Goal: Transaction & Acquisition: Purchase product/service

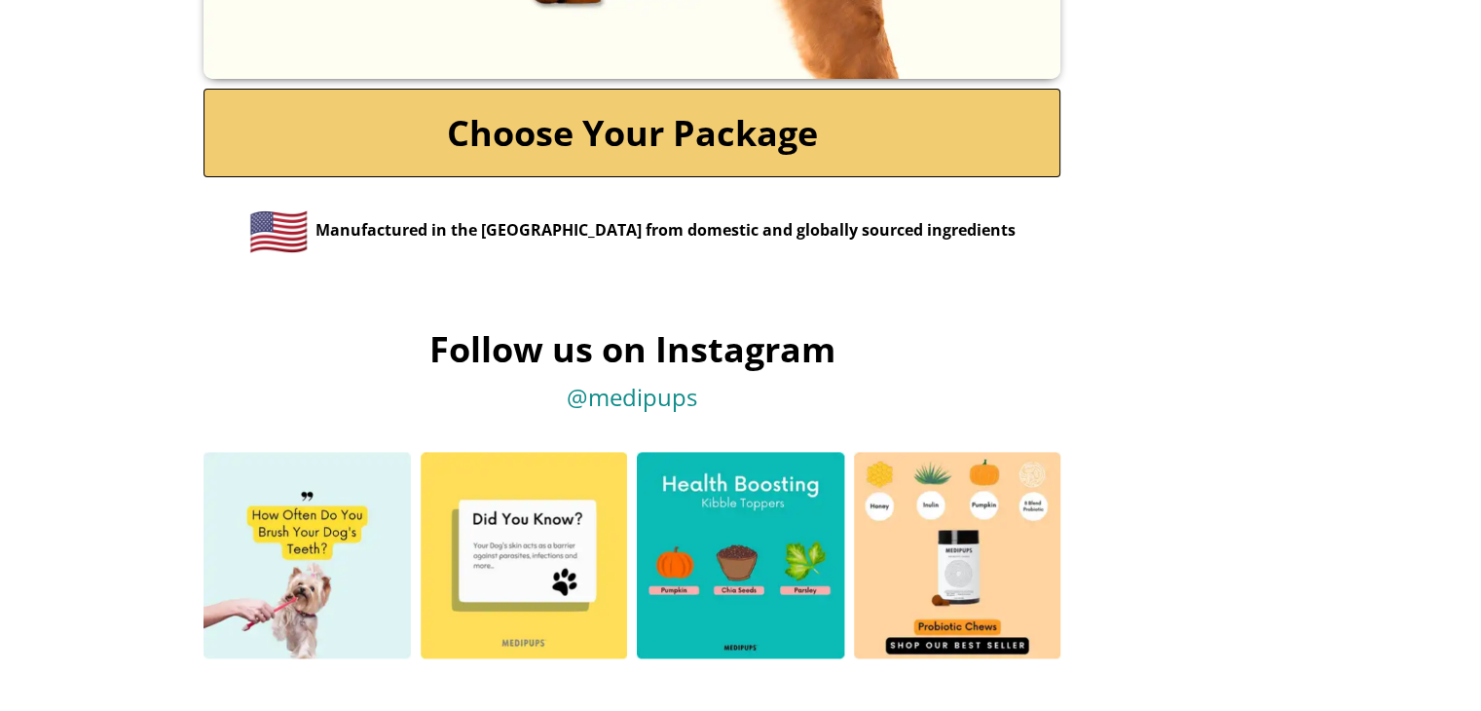
scroll to position [9512, 0]
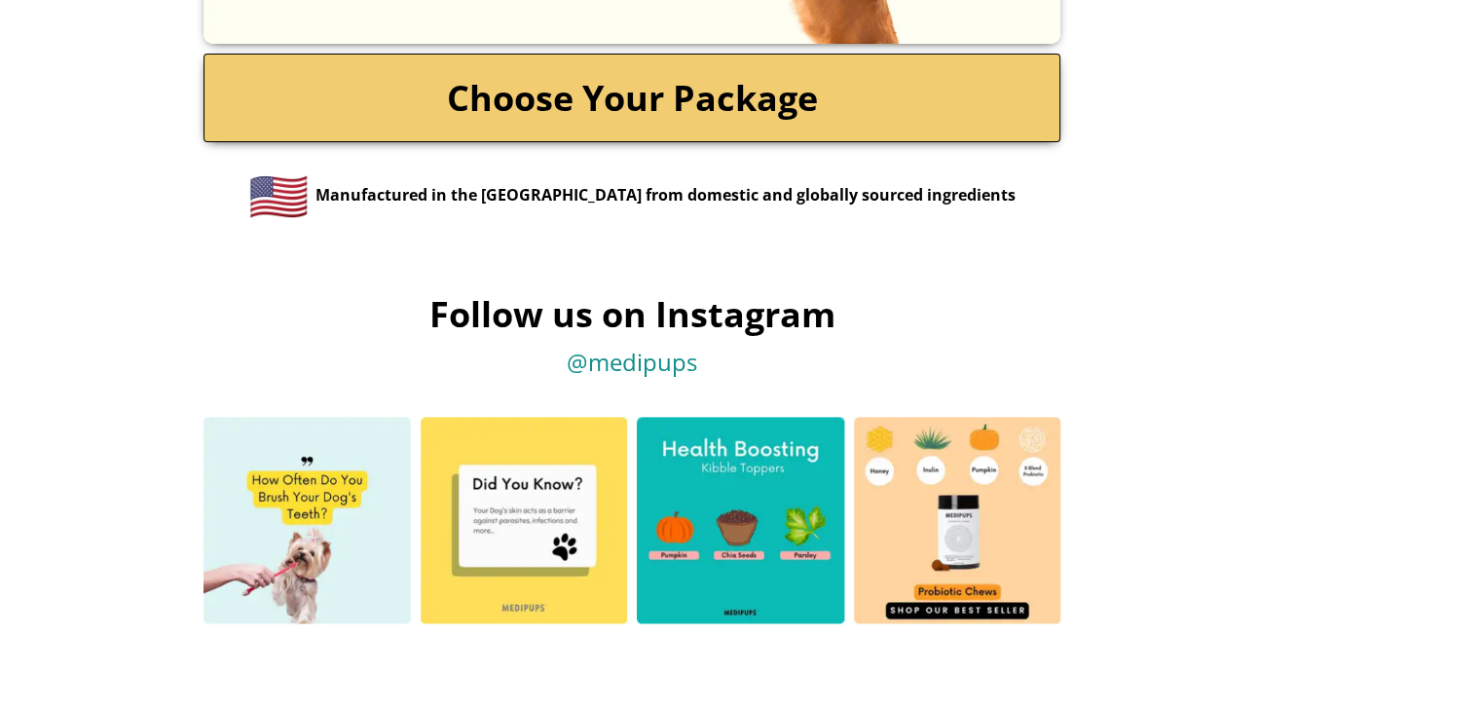
click at [720, 101] on link "Choose Your Package" at bounding box center [632, 98] width 857 height 89
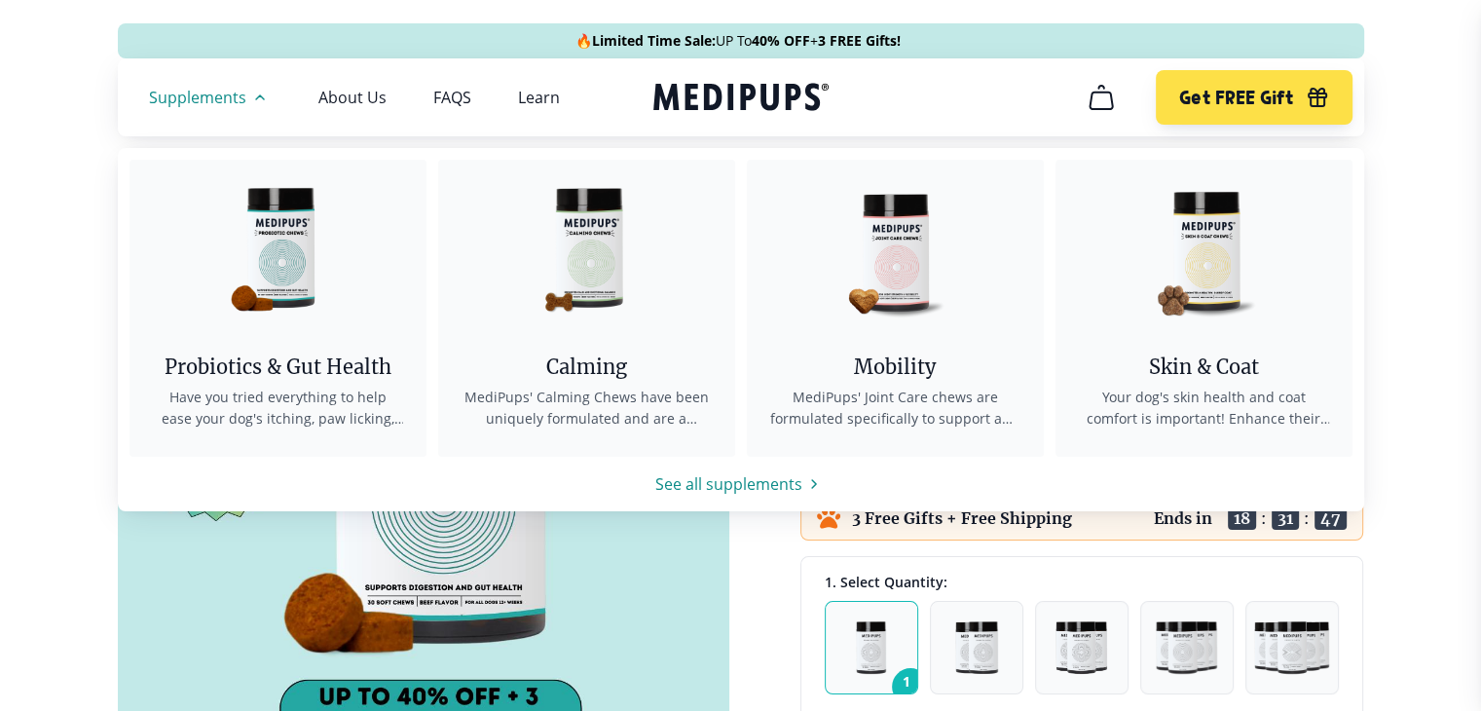
click at [253, 97] on icon "button" at bounding box center [259, 97] width 23 height 23
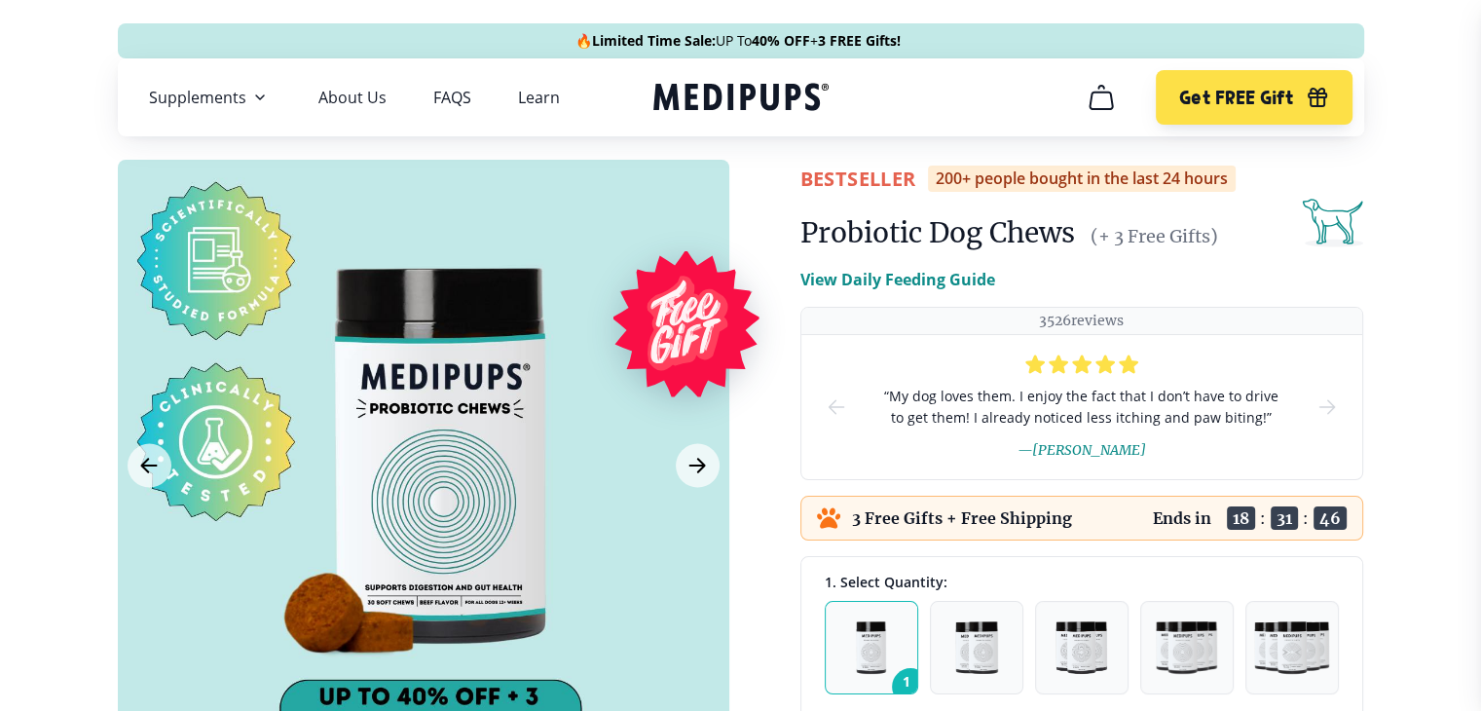
click at [253, 97] on icon "button" at bounding box center [259, 97] width 23 height 23
click at [680, 465] on button "Next Image" at bounding box center [698, 466] width 44 height 44
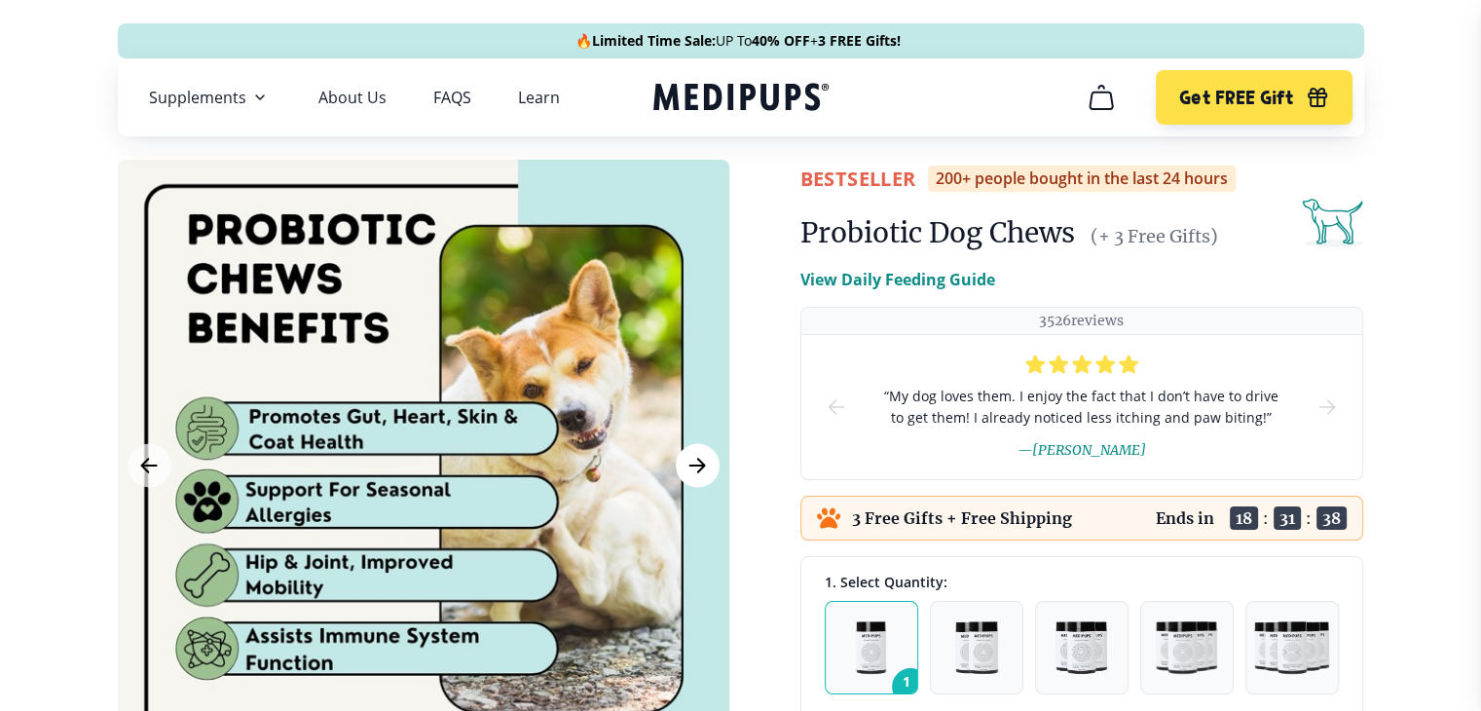
click at [680, 465] on button "Next Image" at bounding box center [698, 466] width 44 height 44
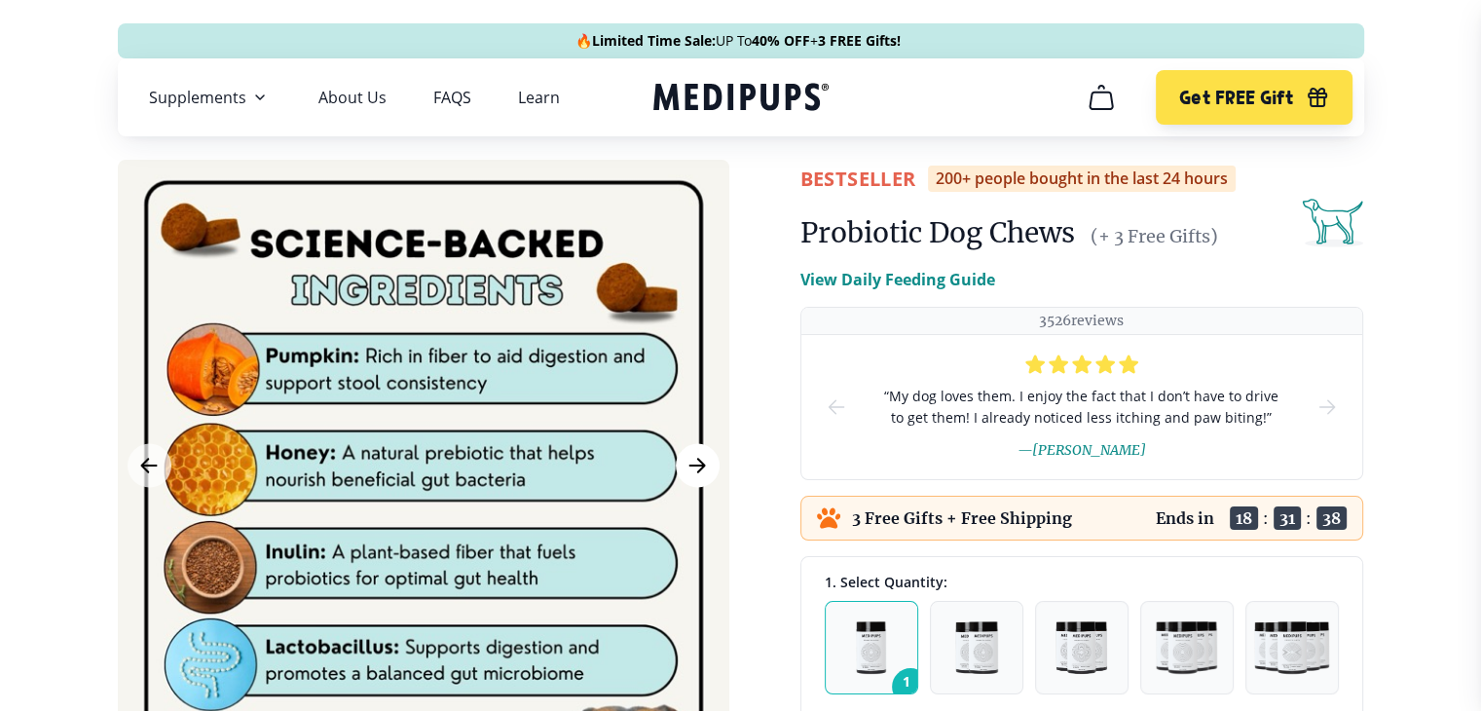
click at [680, 465] on button "Next Image" at bounding box center [698, 466] width 44 height 44
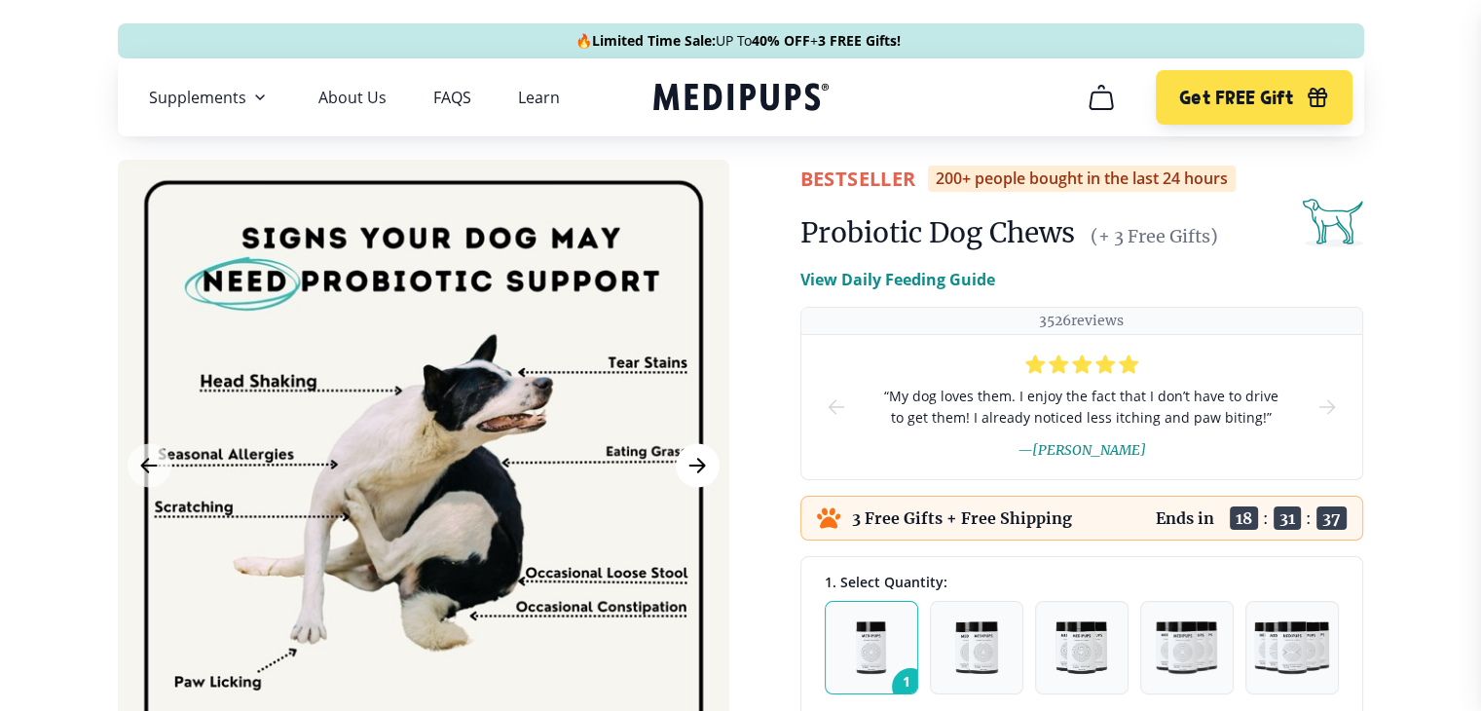
click at [680, 465] on button "Next Image" at bounding box center [698, 466] width 44 height 44
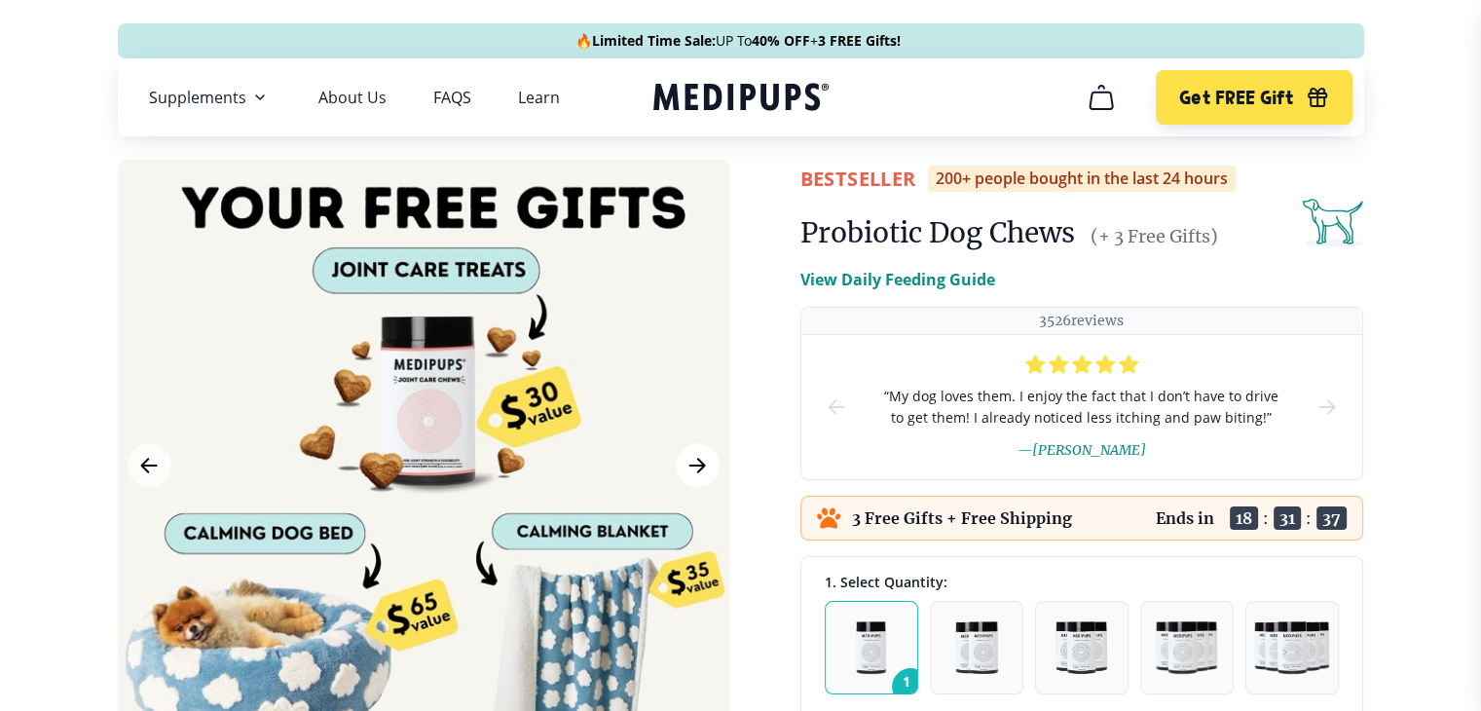
click at [680, 465] on button "Next Image" at bounding box center [698, 466] width 44 height 44
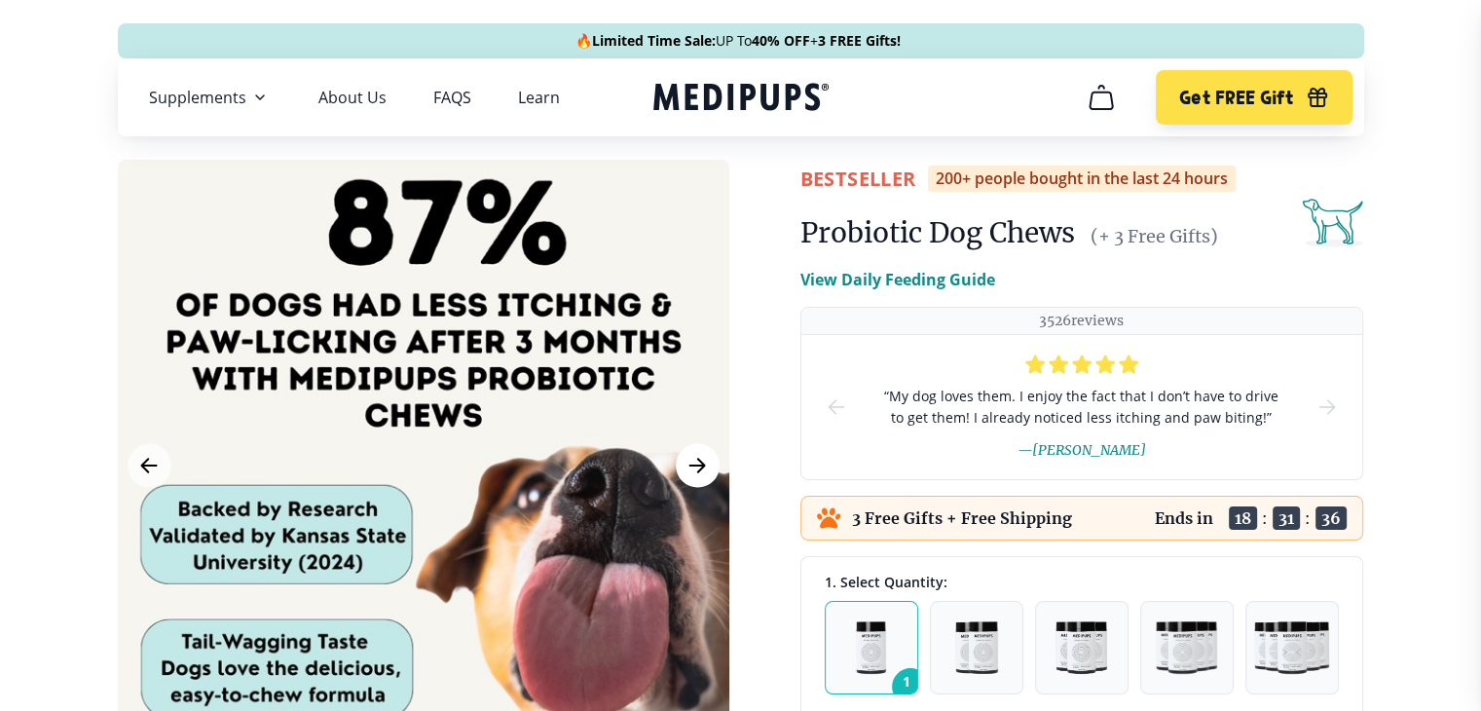
click at [680, 465] on button "Next Image" at bounding box center [698, 466] width 44 height 44
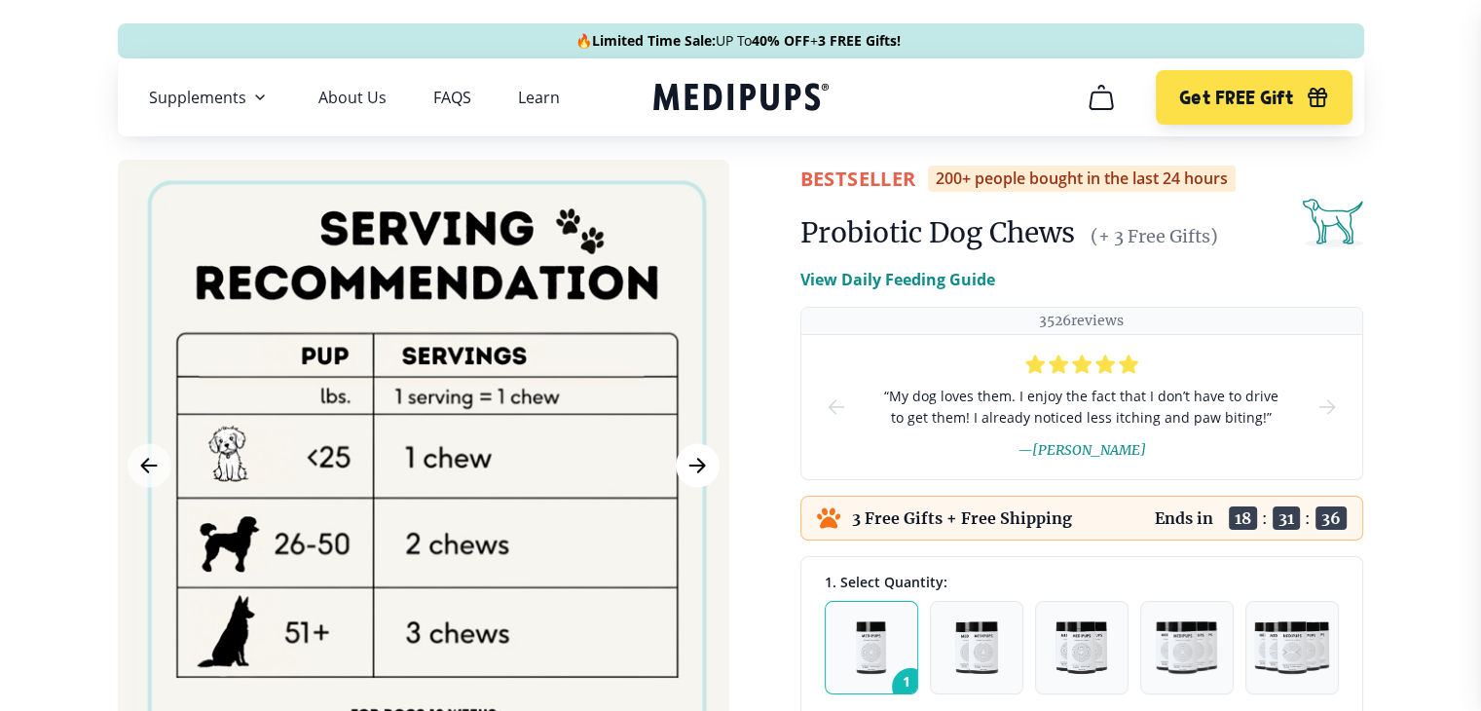
click at [680, 465] on button "Next Image" at bounding box center [698, 466] width 44 height 44
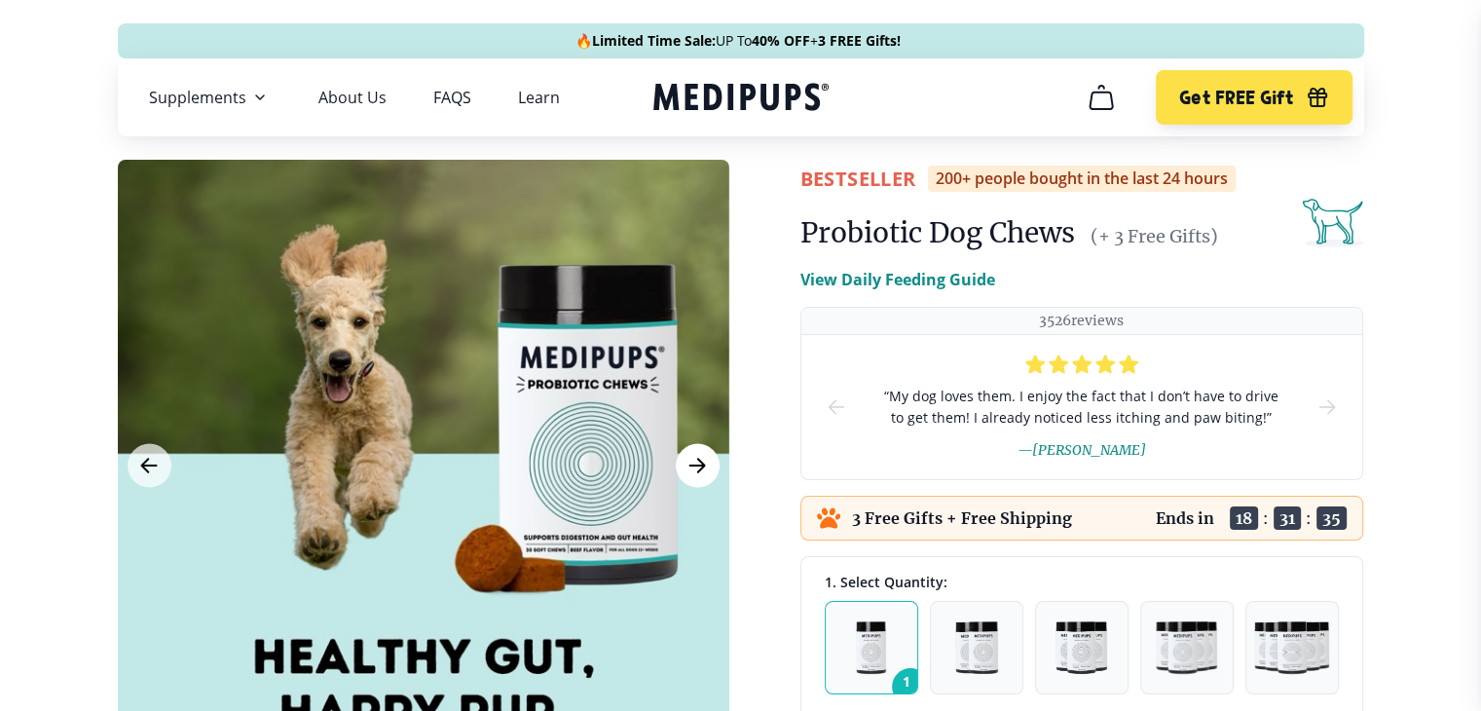
click at [680, 465] on button "Next Image" at bounding box center [698, 466] width 44 height 44
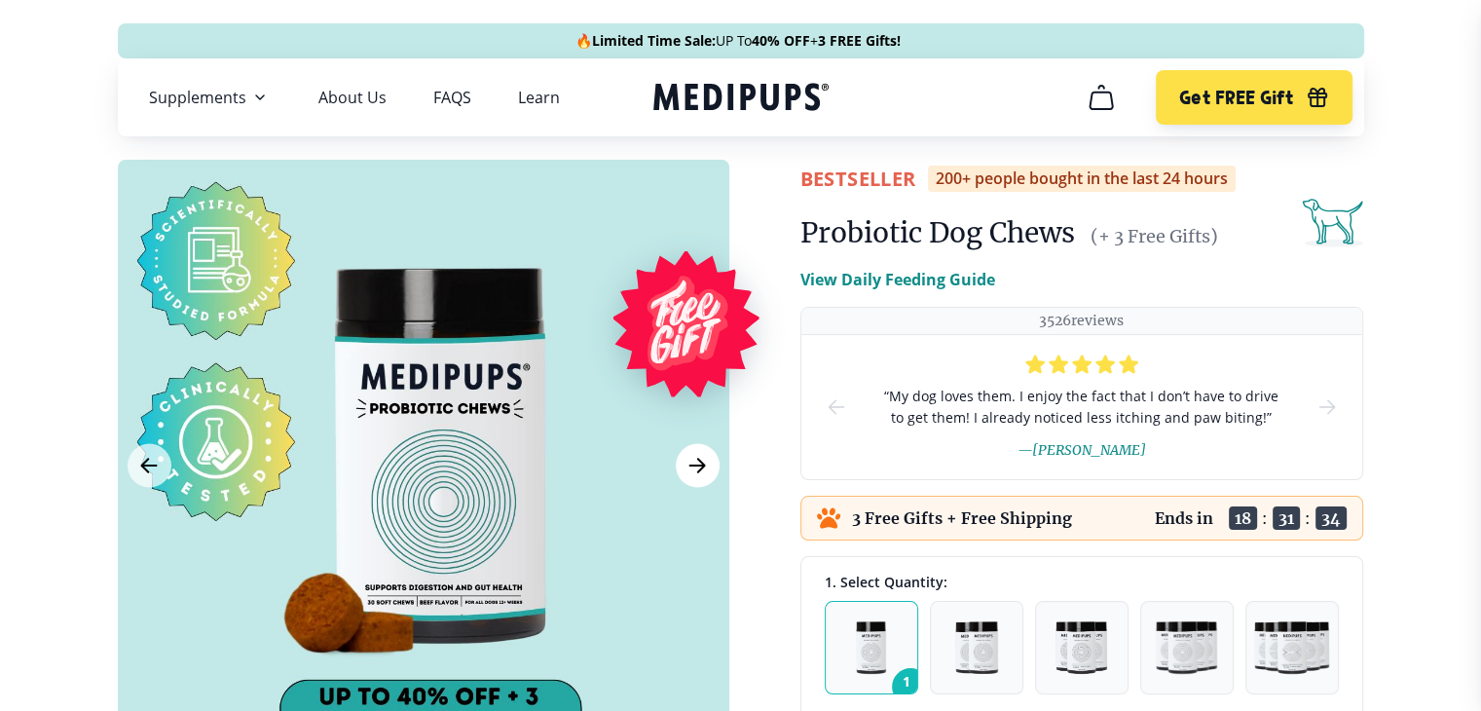
scroll to position [324, 0]
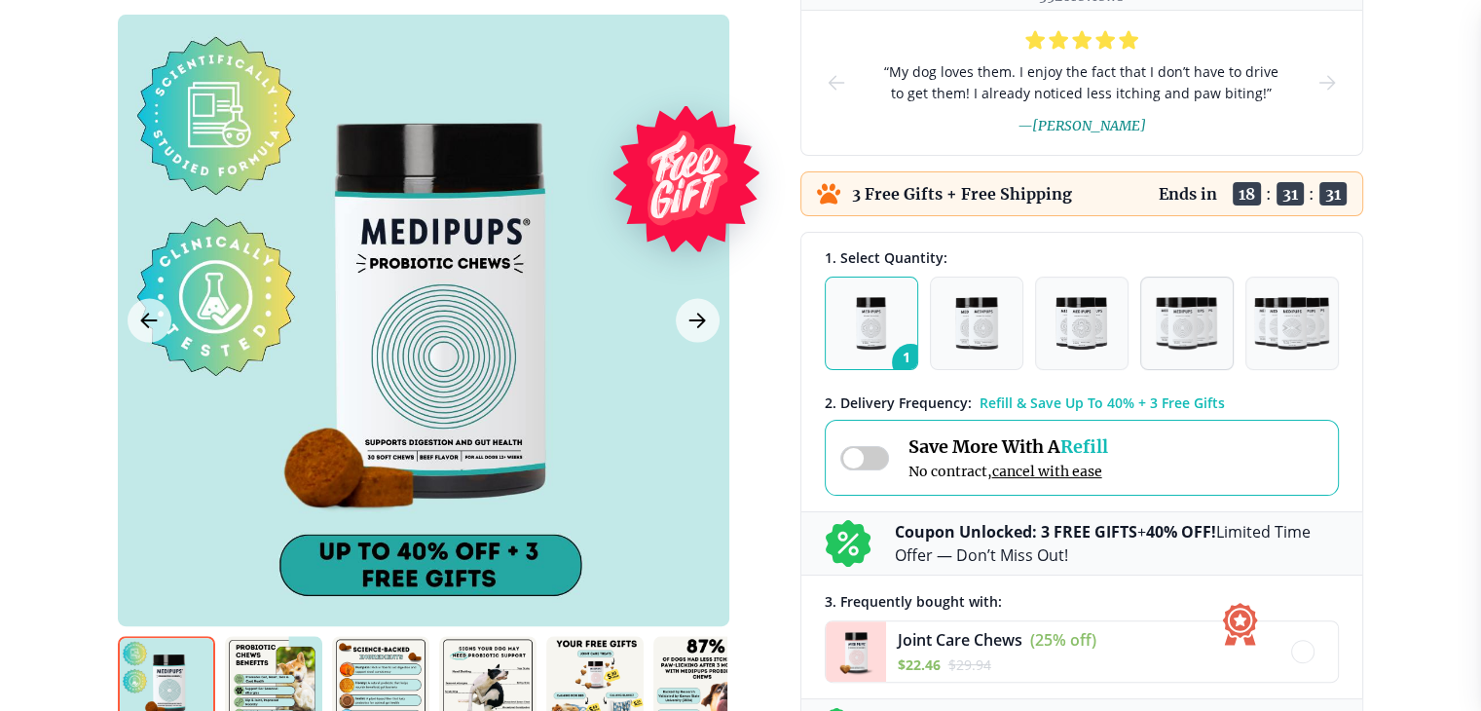
click at [1144, 344] on button "4" at bounding box center [1186, 323] width 93 height 93
click at [1108, 348] on span "3" at bounding box center [1120, 362] width 37 height 37
click at [1087, 188] on div "3 Free Gifts + Free Shipping Ends in 18 : 31 : 27" at bounding box center [1081, 193] width 563 height 45
click at [915, 184] on p "3 Free Gifts + Free Shipping" at bounding box center [962, 193] width 220 height 19
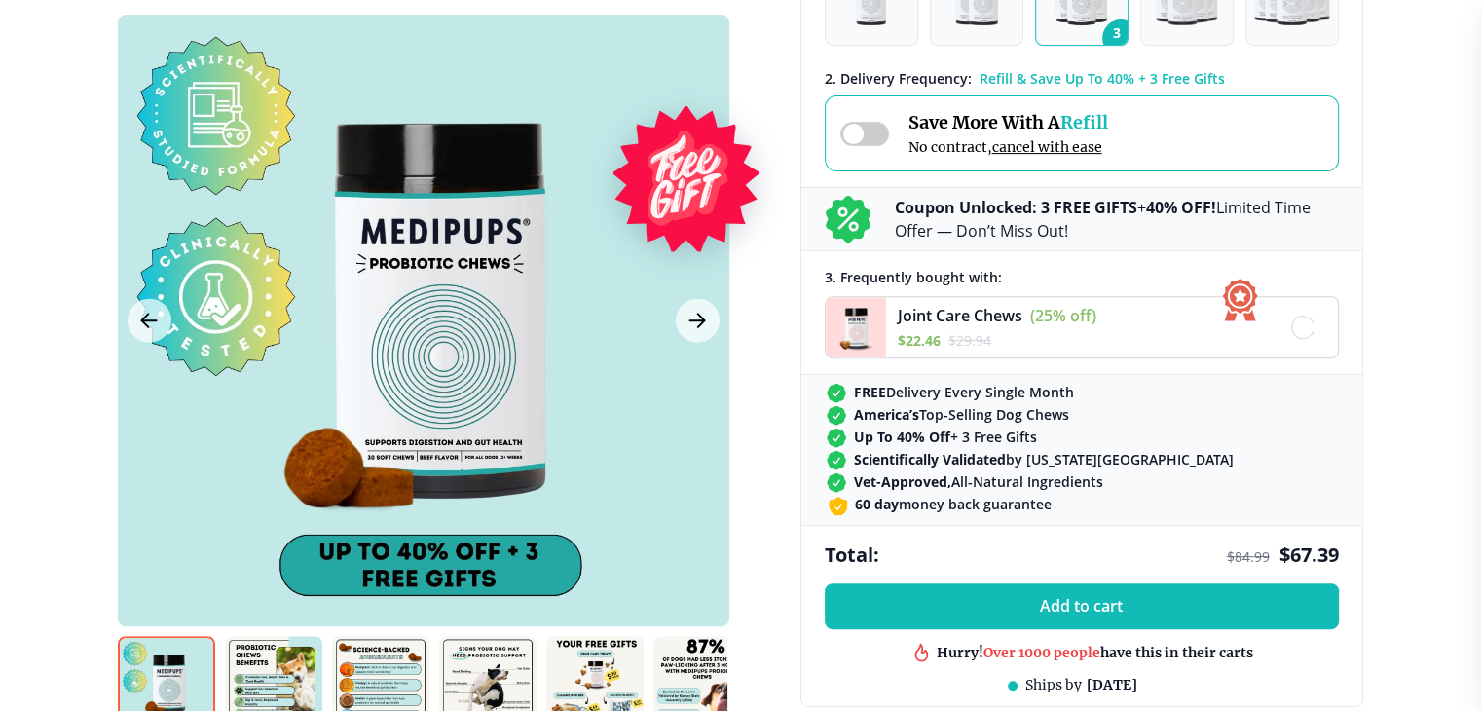
click at [1028, 313] on div "Joint Care Chews (25% off) $ 22.46 $ 29.94" at bounding box center [997, 328] width 199 height 48
click at [1090, 320] on span "(25% off)" at bounding box center [1063, 315] width 66 height 21
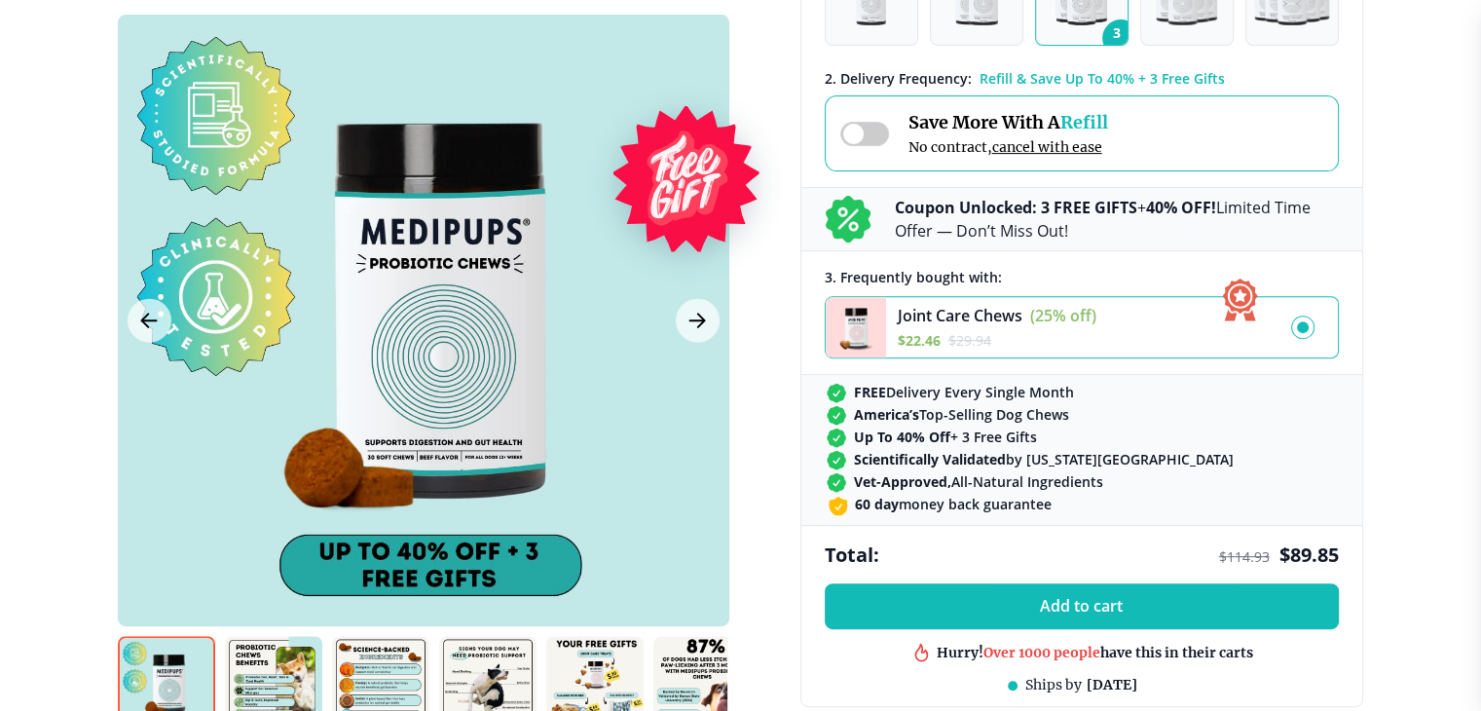
click at [1090, 320] on span "(25% off)" at bounding box center [1063, 315] width 66 height 21
